Goal: Download file/media

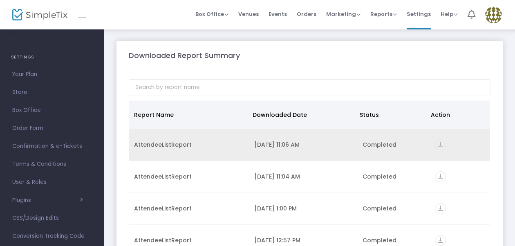
click at [436, 144] on icon "vertical_align_bottom" at bounding box center [440, 144] width 11 height 11
